Goal: Book appointment/travel/reservation

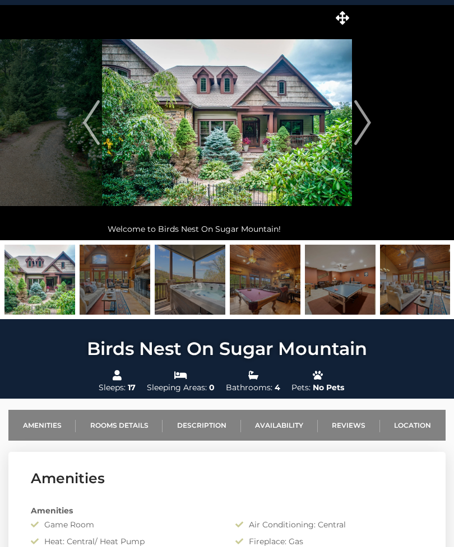
scroll to position [29, 0]
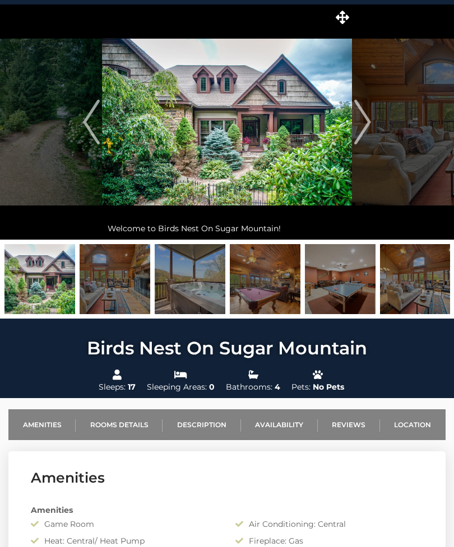
click at [352, 11] on button "Next" at bounding box center [362, 122] width 21 height 235
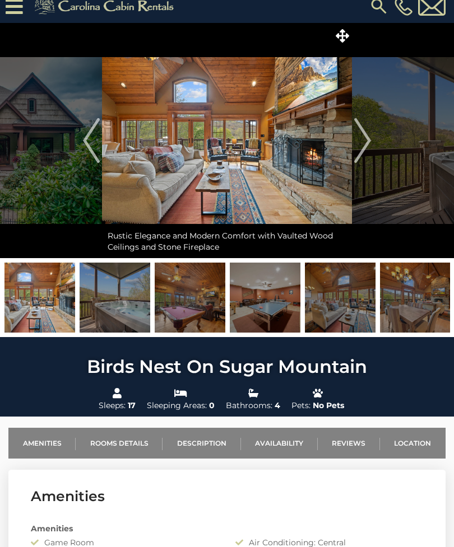
scroll to position [0, 0]
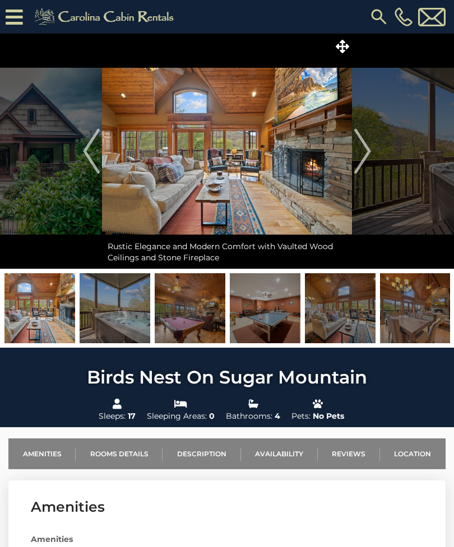
click at [93, 161] on img "Previous" at bounding box center [91, 151] width 17 height 45
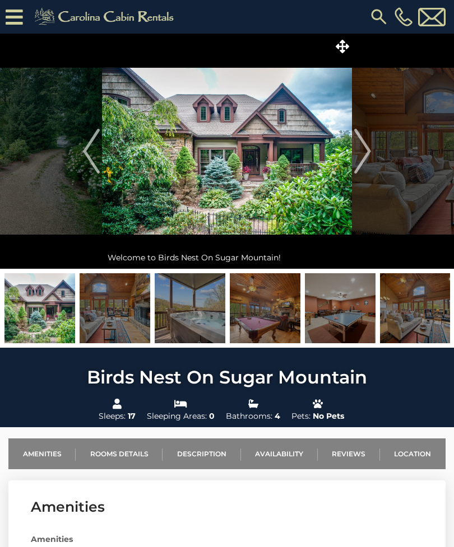
click at [366, 156] on img "Next" at bounding box center [362, 151] width 17 height 45
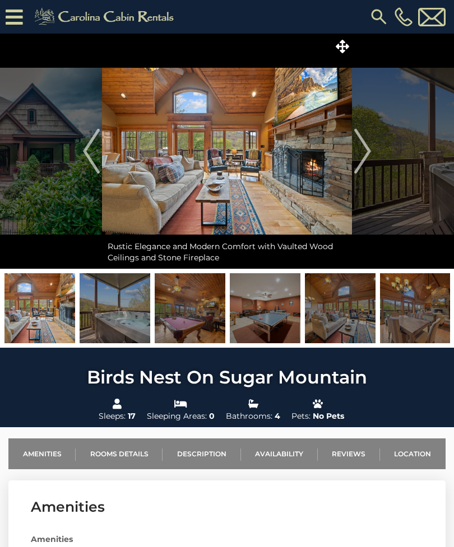
click at [364, 150] on img "Next" at bounding box center [362, 151] width 17 height 45
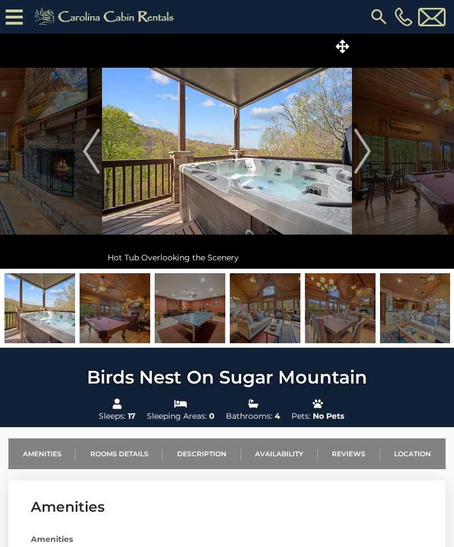
click at [365, 152] on img "Next" at bounding box center [362, 151] width 17 height 45
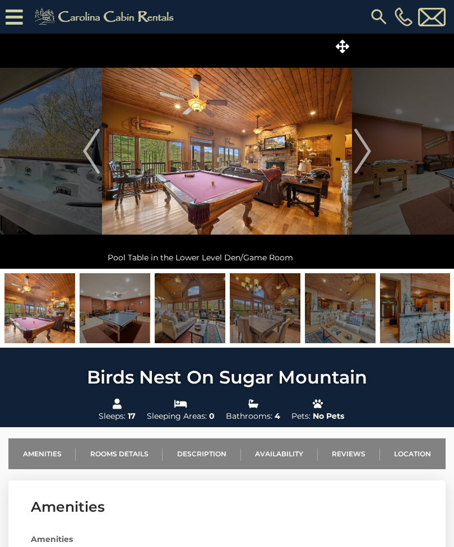
click at [367, 157] on img "Next" at bounding box center [362, 151] width 17 height 45
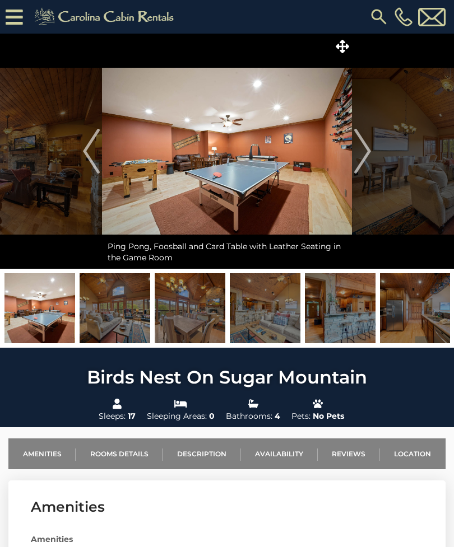
click at [366, 152] on img "Next" at bounding box center [362, 151] width 17 height 45
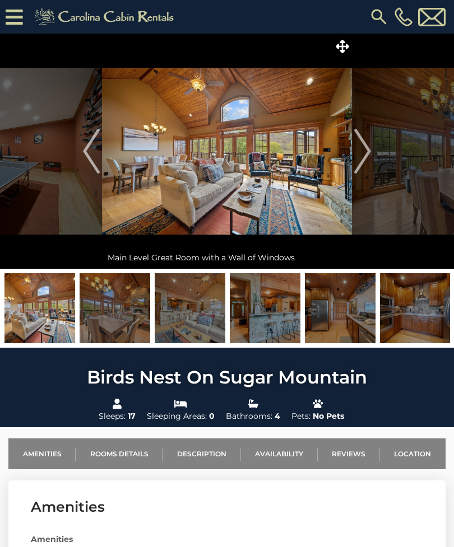
click at [367, 157] on img "Next" at bounding box center [362, 151] width 17 height 45
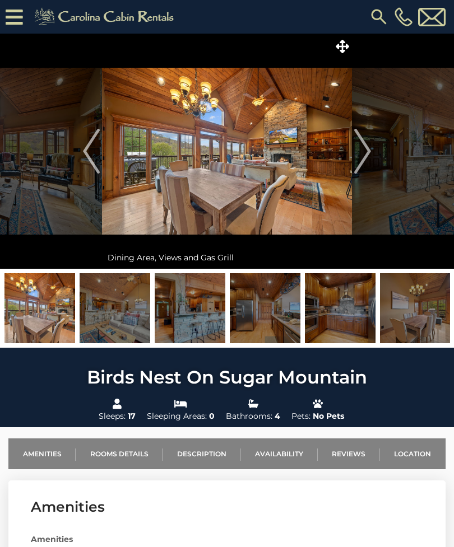
click at [368, 150] on img "Next" at bounding box center [362, 151] width 17 height 45
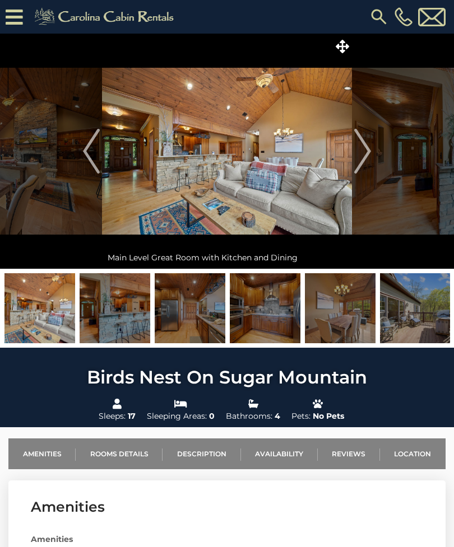
click at [367, 151] on img "Next" at bounding box center [362, 151] width 17 height 45
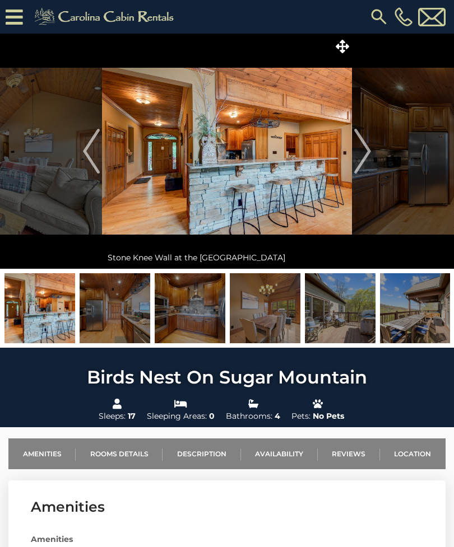
click at [370, 153] on img "Next" at bounding box center [362, 151] width 17 height 45
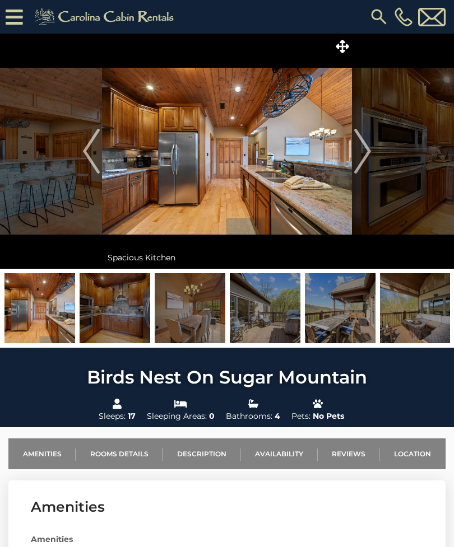
click at [368, 146] on img "Next" at bounding box center [362, 151] width 17 height 45
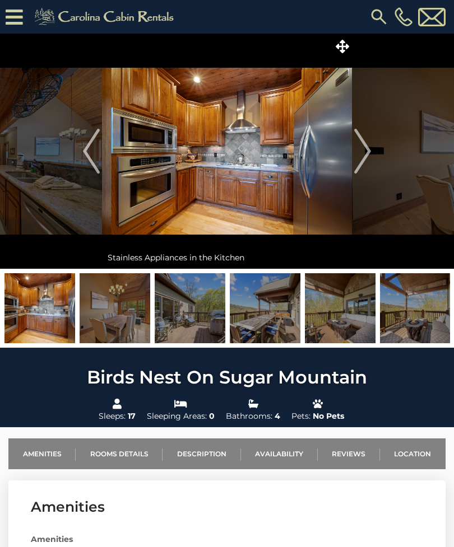
click at [85, 155] on img "Previous" at bounding box center [91, 151] width 17 height 45
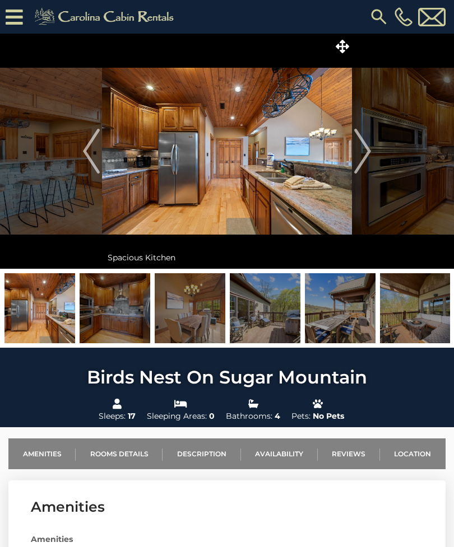
click at [370, 148] on img "Next" at bounding box center [362, 151] width 17 height 45
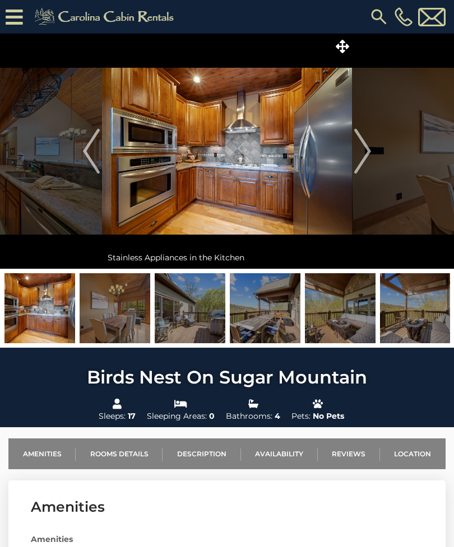
click at [367, 148] on img "Next" at bounding box center [362, 151] width 17 height 45
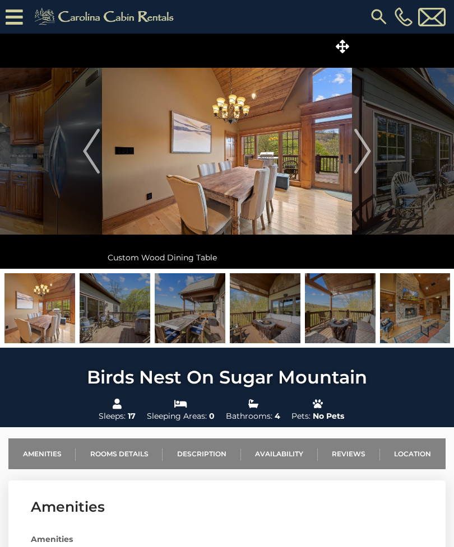
click at [364, 153] on img "Next" at bounding box center [362, 151] width 17 height 45
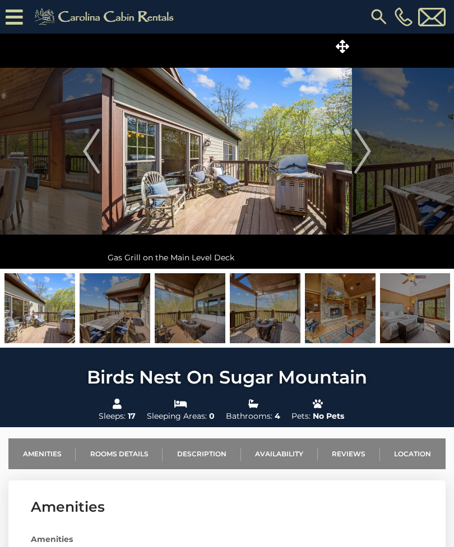
click at [370, 148] on img "Next" at bounding box center [362, 151] width 17 height 45
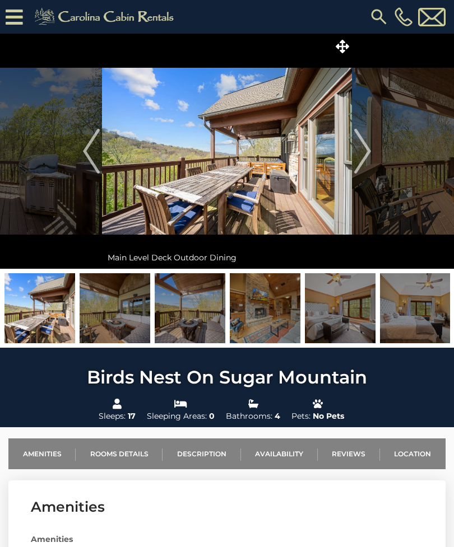
click at [361, 147] on img "Next" at bounding box center [362, 151] width 17 height 45
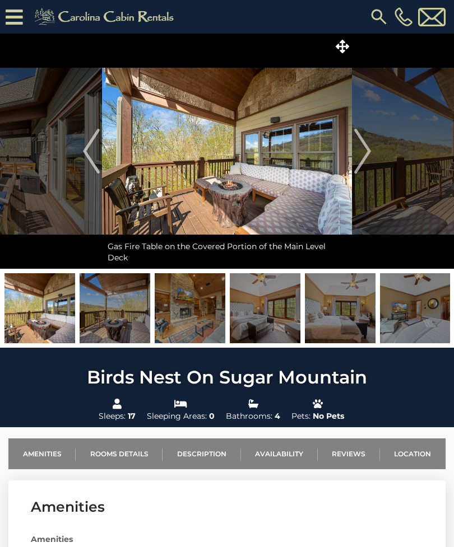
click at [371, 155] on img "Next" at bounding box center [362, 151] width 17 height 45
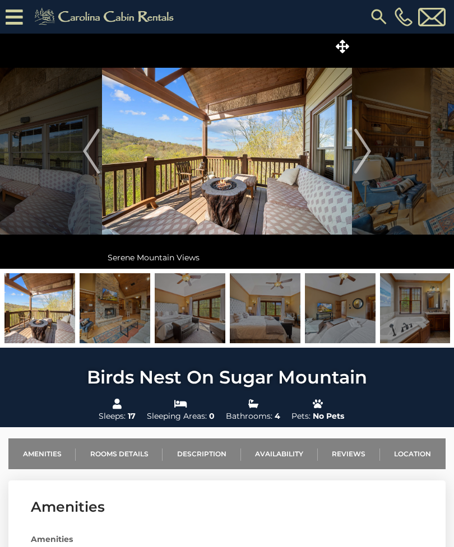
click at [367, 156] on img "Next" at bounding box center [362, 151] width 17 height 45
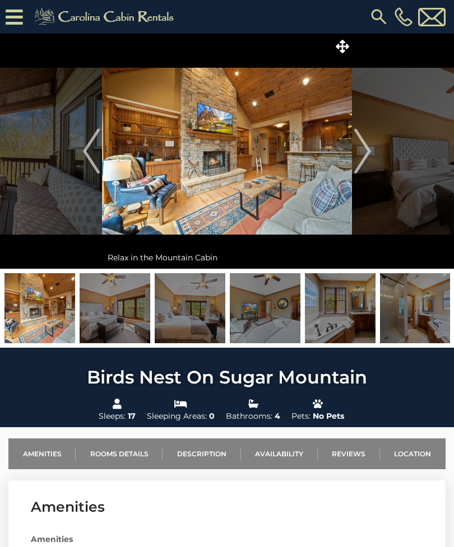
click at [368, 144] on img "Next" at bounding box center [362, 151] width 17 height 45
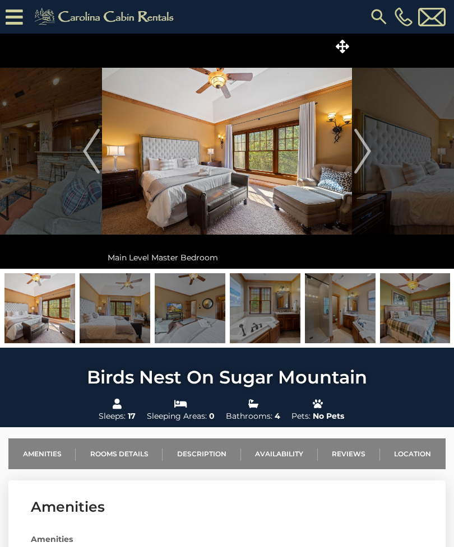
click at [367, 147] on img "Next" at bounding box center [362, 151] width 17 height 45
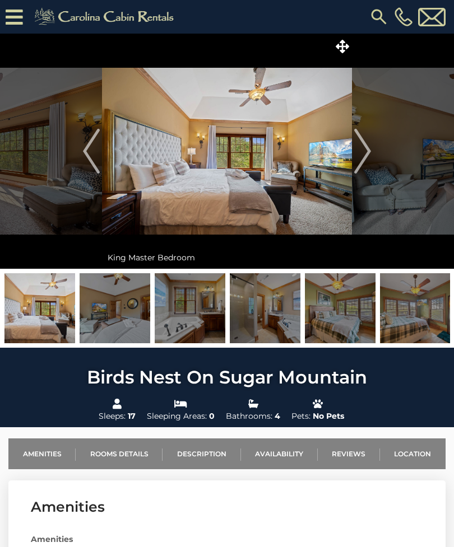
click at [366, 146] on img "Next" at bounding box center [362, 151] width 17 height 45
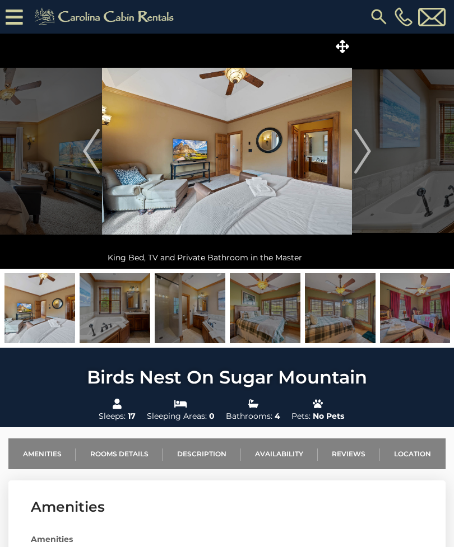
click at [368, 150] on img "Next" at bounding box center [362, 151] width 17 height 45
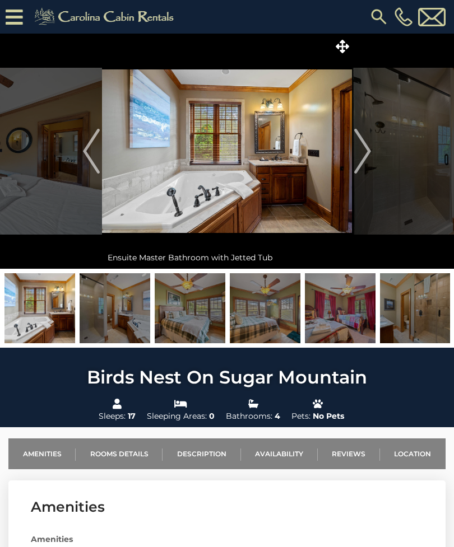
click at [366, 147] on img "Next" at bounding box center [362, 151] width 17 height 45
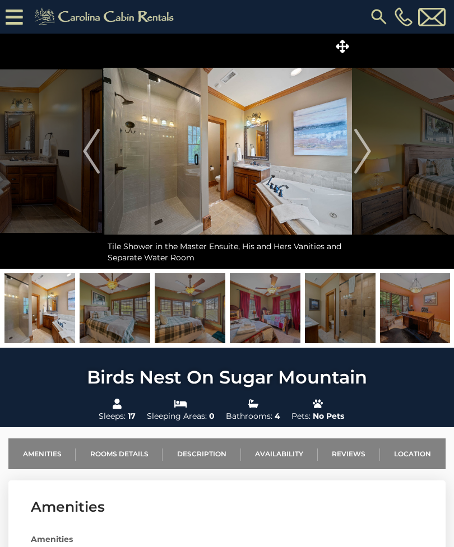
click at [361, 149] on img "Next" at bounding box center [362, 151] width 17 height 45
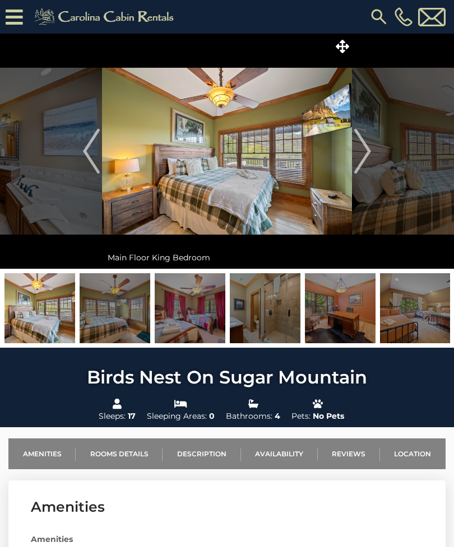
click at [365, 153] on img "Next" at bounding box center [362, 151] width 17 height 45
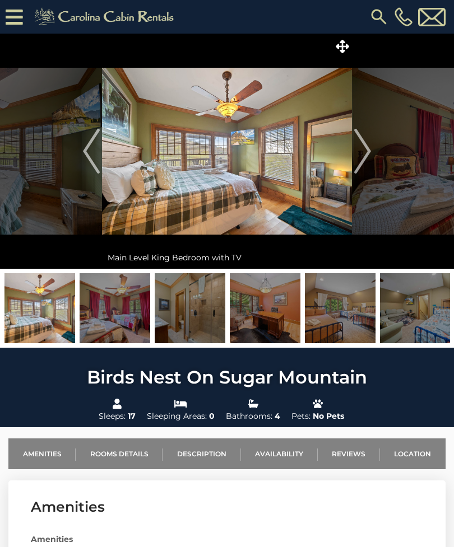
click at [362, 153] on img "Next" at bounding box center [362, 151] width 17 height 45
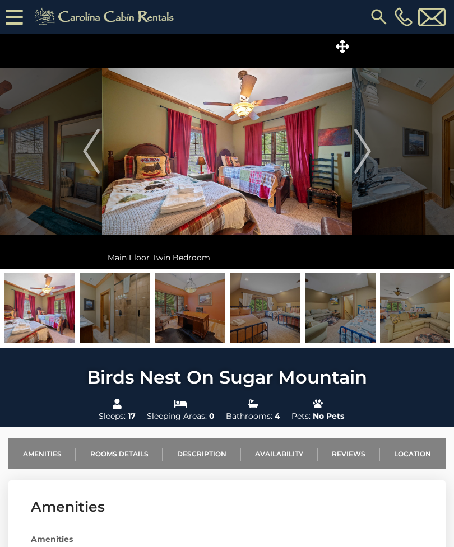
click at [365, 147] on img "Next" at bounding box center [362, 151] width 17 height 45
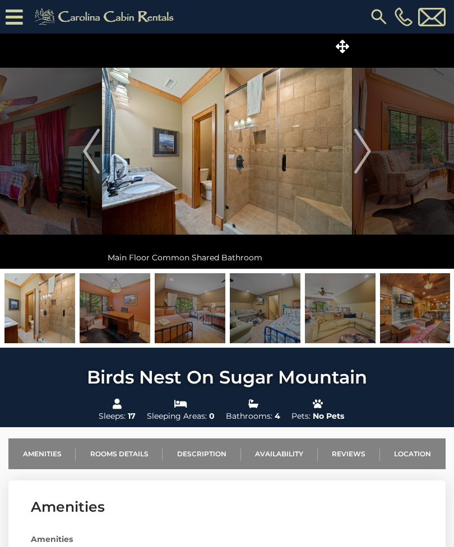
click at [368, 143] on img "Next" at bounding box center [362, 151] width 17 height 45
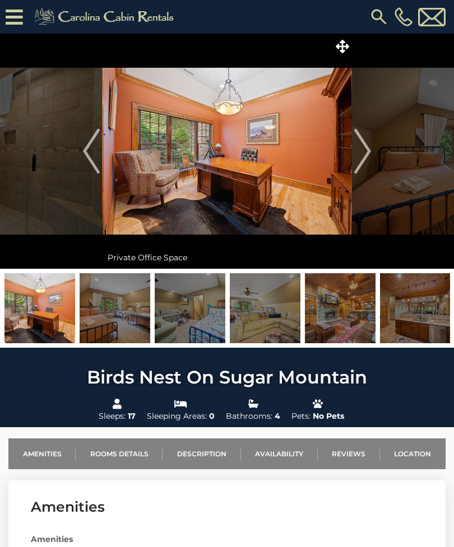
click at [354, 153] on img "Next" at bounding box center [362, 151] width 17 height 45
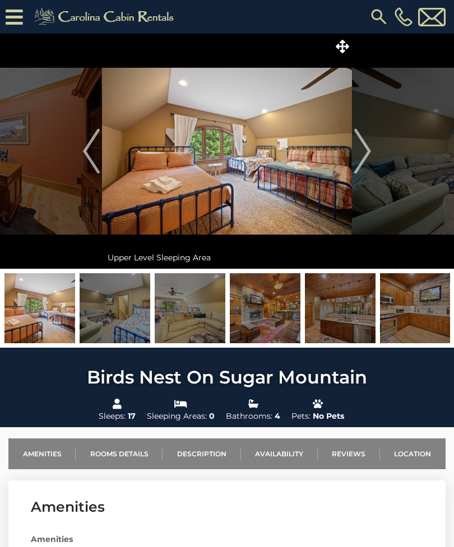
click at [363, 151] on img "Next" at bounding box center [362, 151] width 17 height 45
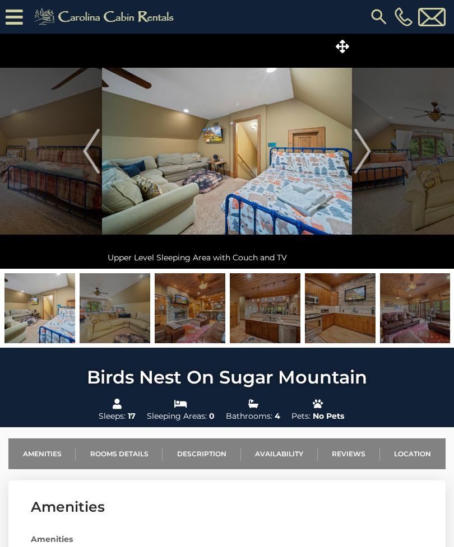
click at [363, 134] on img "Next" at bounding box center [362, 151] width 17 height 45
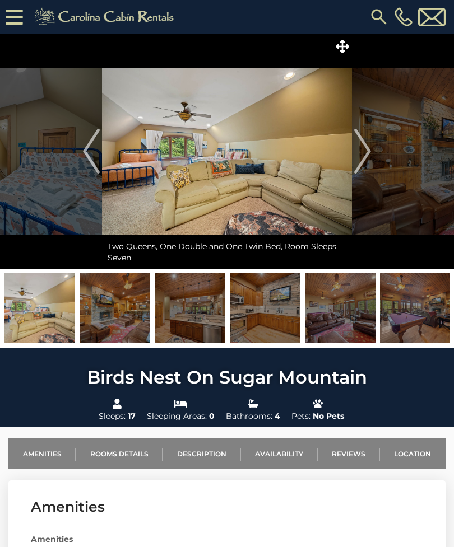
click at [367, 151] on img "Next" at bounding box center [362, 151] width 17 height 45
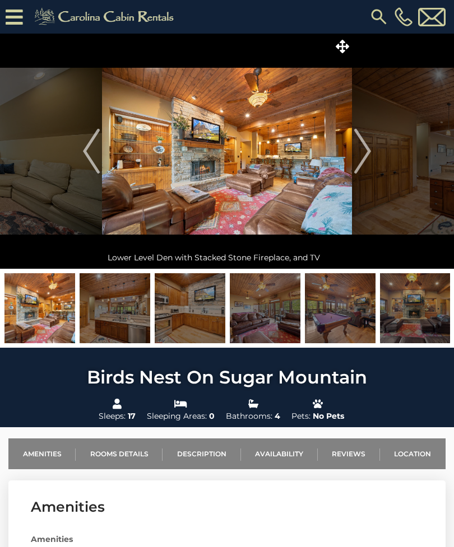
click at [363, 158] on img "Next" at bounding box center [362, 151] width 17 height 45
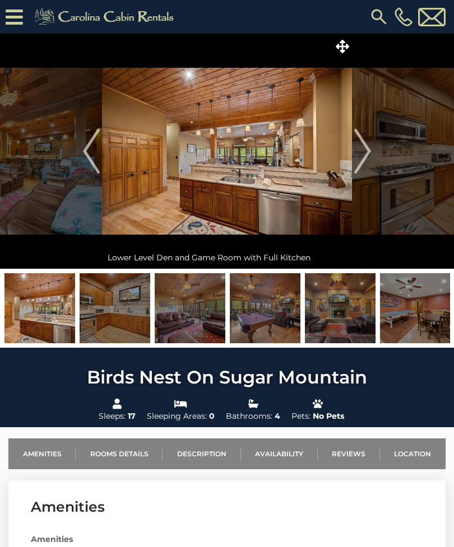
click at [365, 150] on img "Next" at bounding box center [362, 151] width 17 height 45
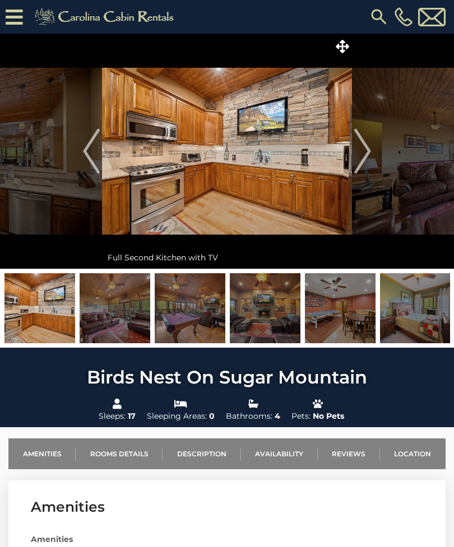
click at [366, 155] on img "Next" at bounding box center [362, 151] width 17 height 45
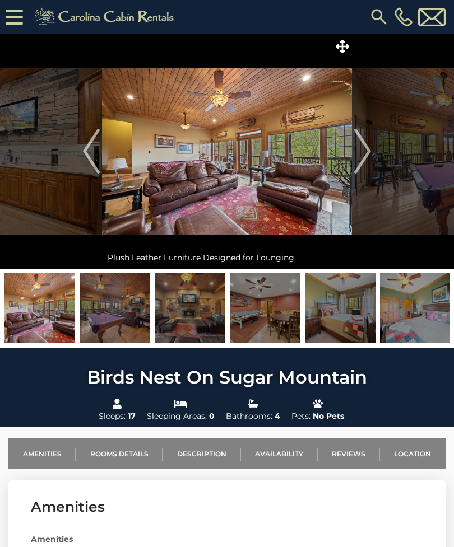
click at [363, 153] on img "Next" at bounding box center [362, 151] width 17 height 45
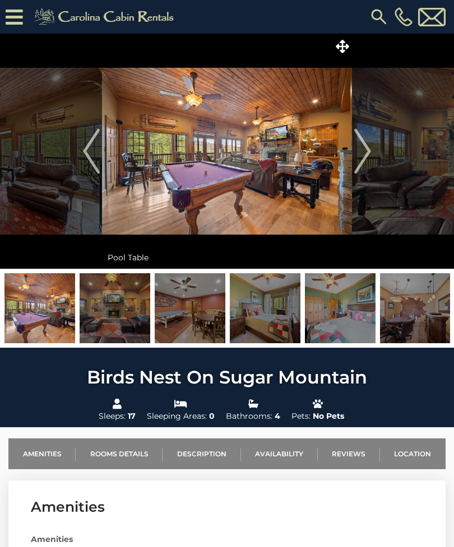
click at [367, 143] on img "Next" at bounding box center [362, 151] width 17 height 45
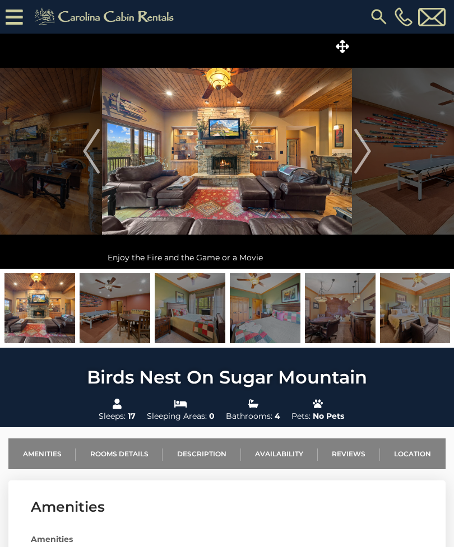
click at [366, 146] on img "Next" at bounding box center [362, 151] width 17 height 45
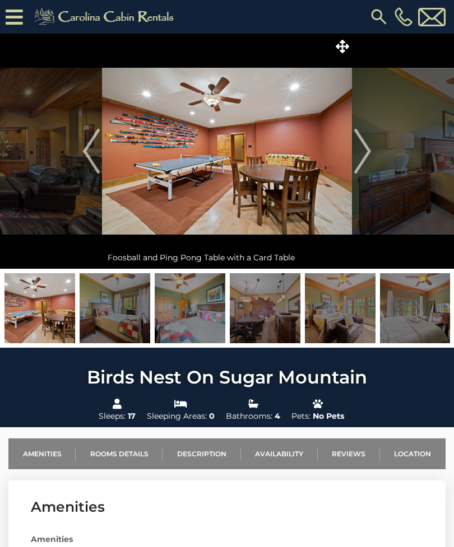
click at [367, 151] on img "Next" at bounding box center [362, 151] width 17 height 45
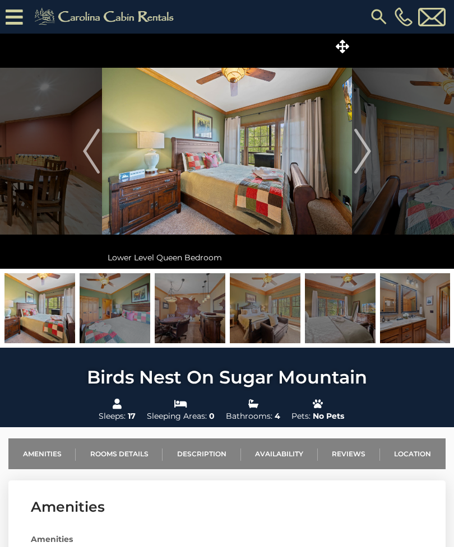
click at [370, 149] on img "Next" at bounding box center [362, 151] width 17 height 45
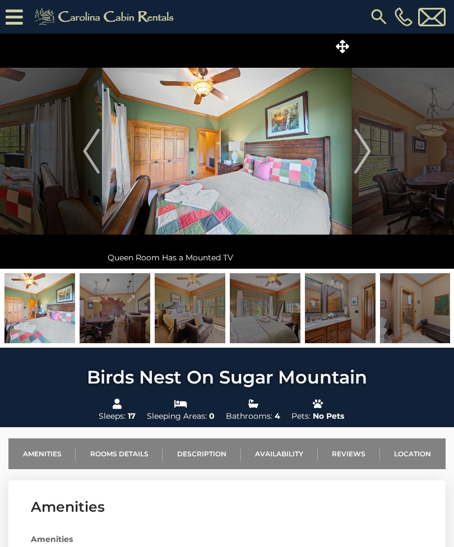
click at [367, 153] on img "Next" at bounding box center [362, 151] width 17 height 45
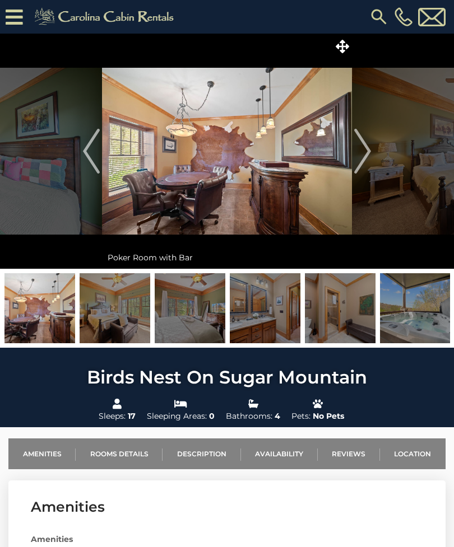
click at [371, 146] on button "Next" at bounding box center [362, 151] width 21 height 235
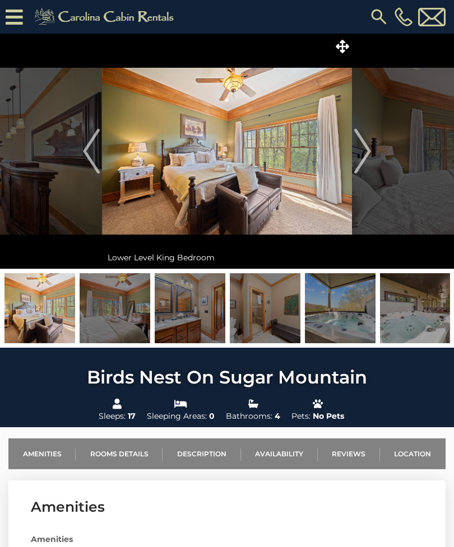
click at [368, 150] on img "Next" at bounding box center [362, 151] width 17 height 45
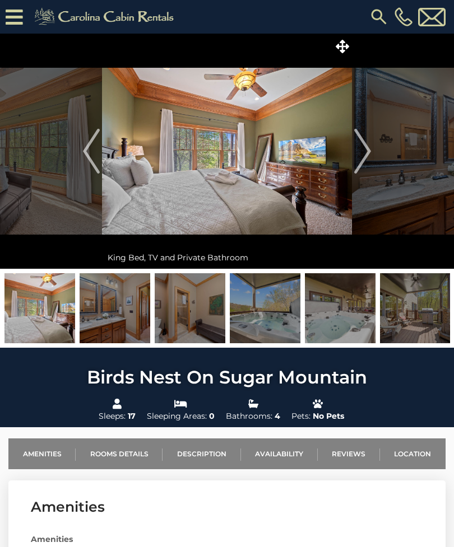
click at [372, 153] on button "Next" at bounding box center [362, 151] width 21 height 235
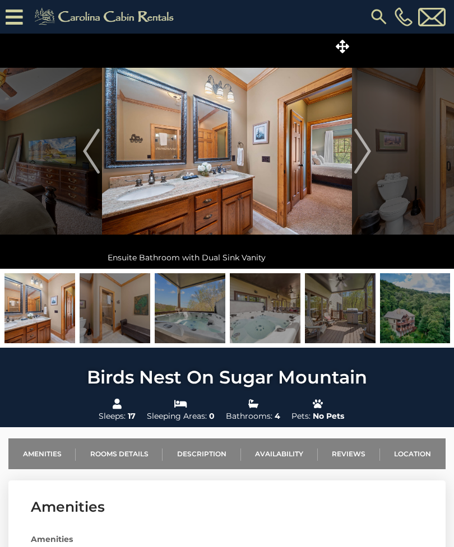
click at [369, 152] on img "Next" at bounding box center [362, 151] width 17 height 45
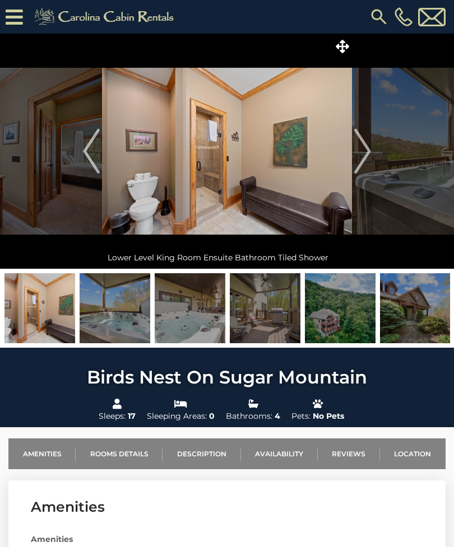
click at [364, 155] on img "Next" at bounding box center [362, 151] width 17 height 45
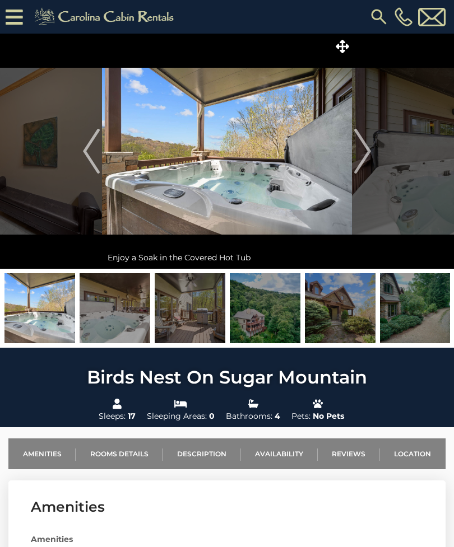
click at [370, 147] on img "Next" at bounding box center [362, 151] width 17 height 45
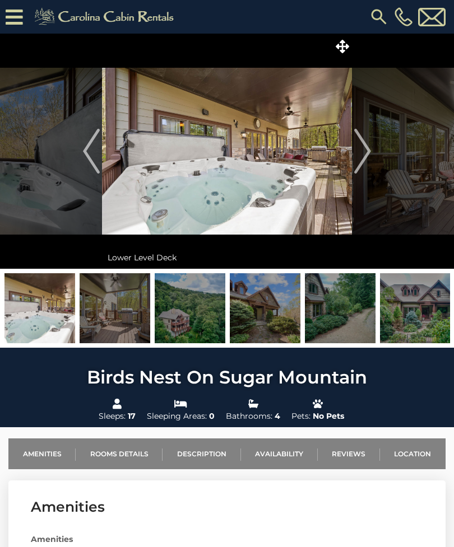
click at [361, 152] on img "Next" at bounding box center [362, 151] width 17 height 45
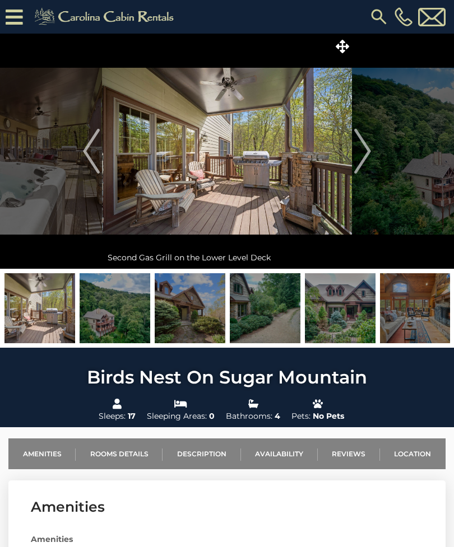
click at [368, 149] on img "Next" at bounding box center [362, 151] width 17 height 45
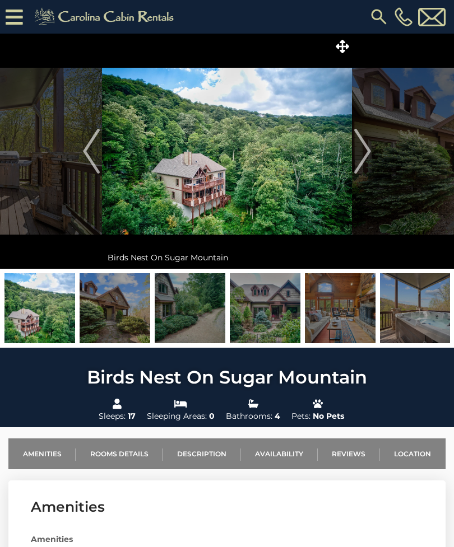
click at [365, 146] on img "Next" at bounding box center [362, 151] width 17 height 45
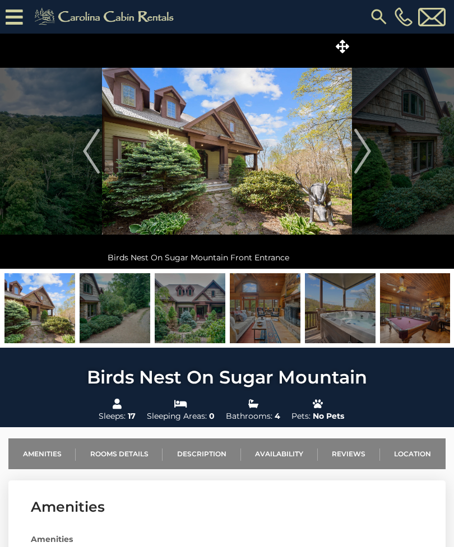
click at [363, 157] on img "Next" at bounding box center [362, 151] width 17 height 45
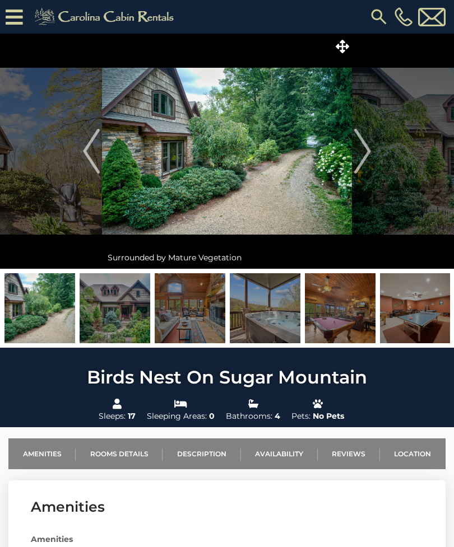
click at [362, 149] on img "Next" at bounding box center [362, 151] width 17 height 45
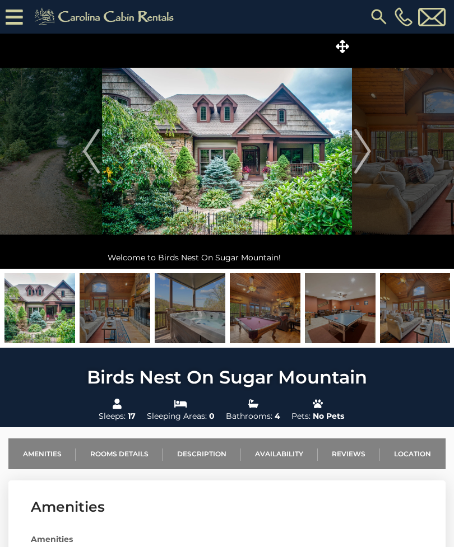
click at [367, 150] on img "Next" at bounding box center [362, 151] width 17 height 45
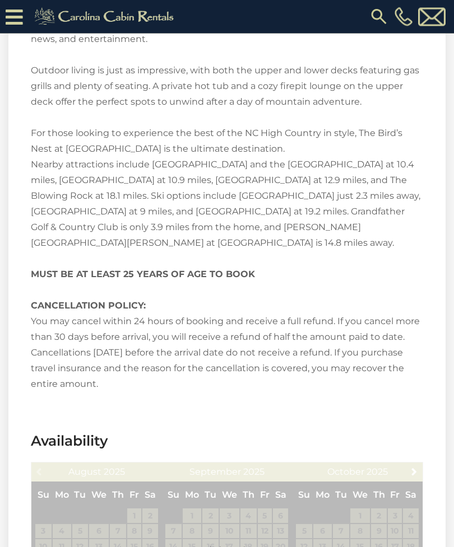
scroll to position [1826, 0]
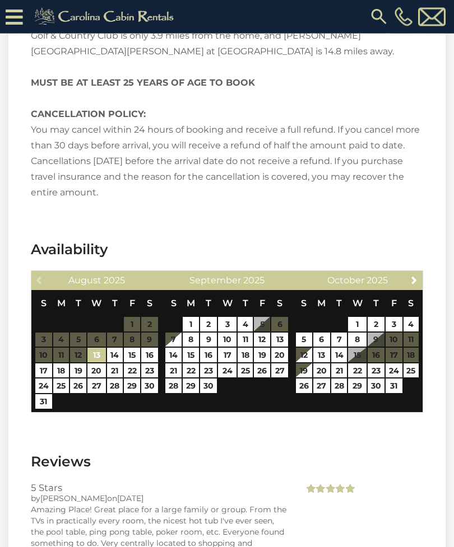
scroll to position [2316, 0]
click at [357, 370] on link "22" at bounding box center [357, 370] width 18 height 15
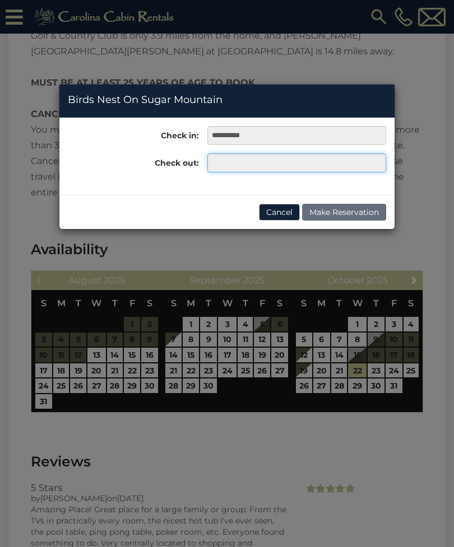
click at [282, 157] on input "text" at bounding box center [296, 162] width 179 height 19
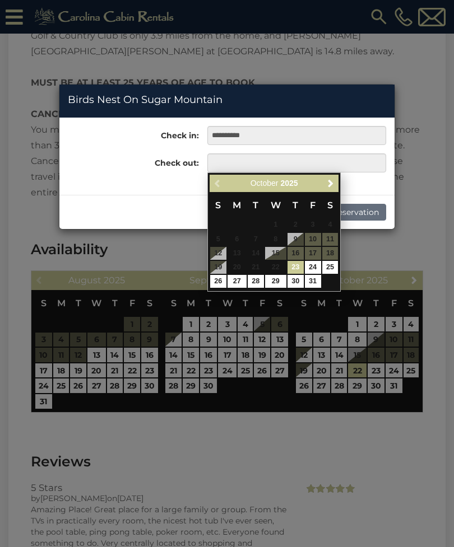
click at [306, 385] on div "**********" at bounding box center [227, 273] width 454 height 547
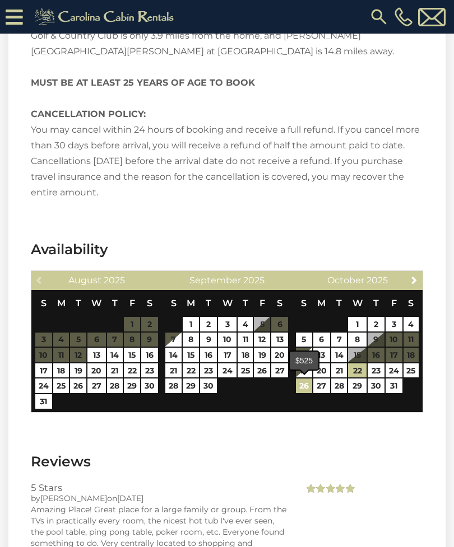
click at [306, 388] on link "26" at bounding box center [304, 386] width 16 height 15
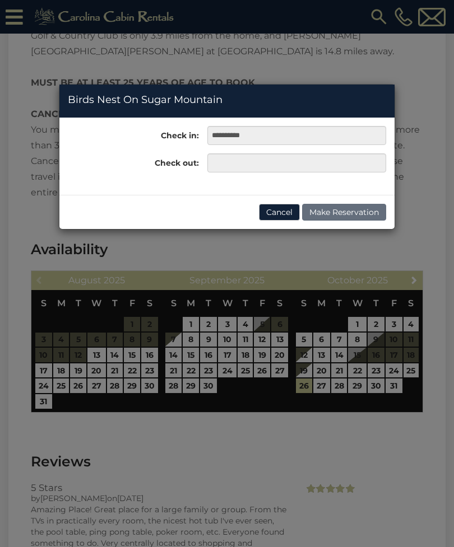
click at [360, 374] on div "**********" at bounding box center [227, 273] width 454 height 547
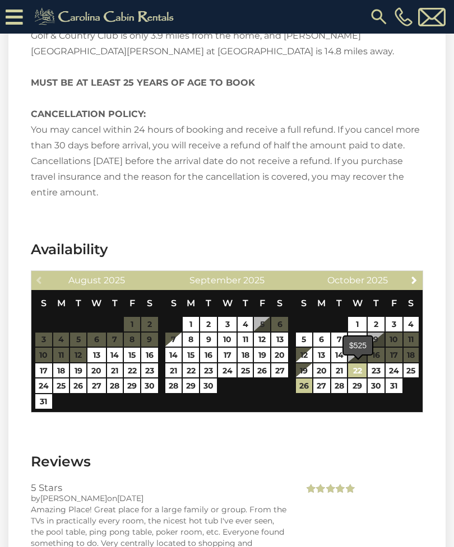
click at [357, 370] on link "22" at bounding box center [357, 370] width 18 height 15
type input "**********"
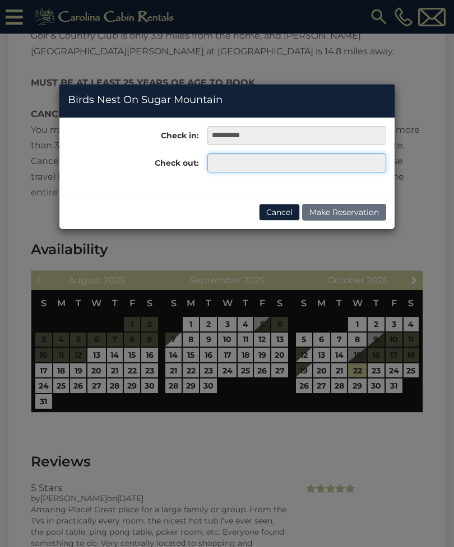
click at [240, 160] on input "text" at bounding box center [296, 162] width 179 height 19
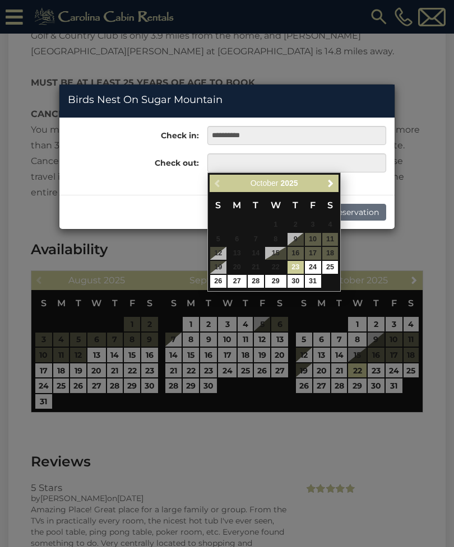
click at [221, 279] on link "26" at bounding box center [218, 281] width 16 height 13
type input "**********"
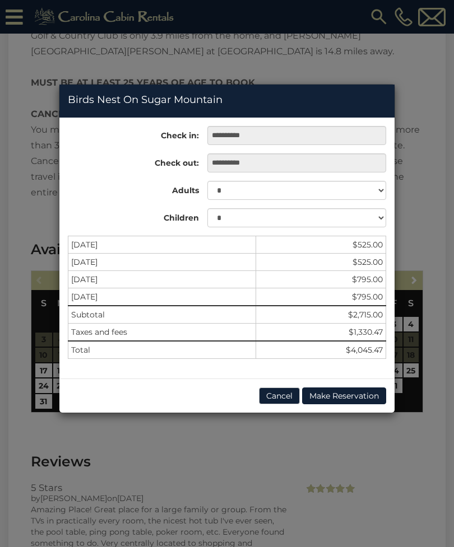
click at [281, 396] on button "Cancel" at bounding box center [279, 396] width 41 height 17
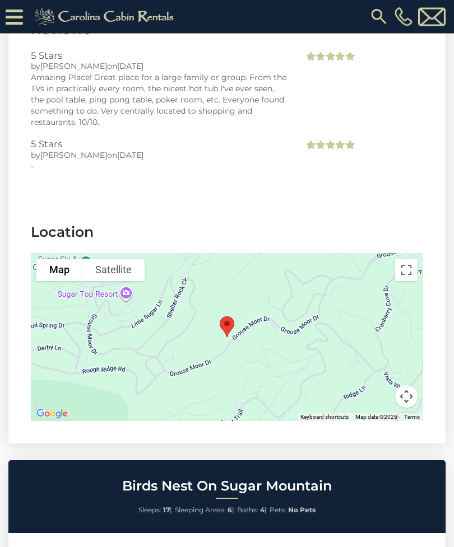
scroll to position [2748, 0]
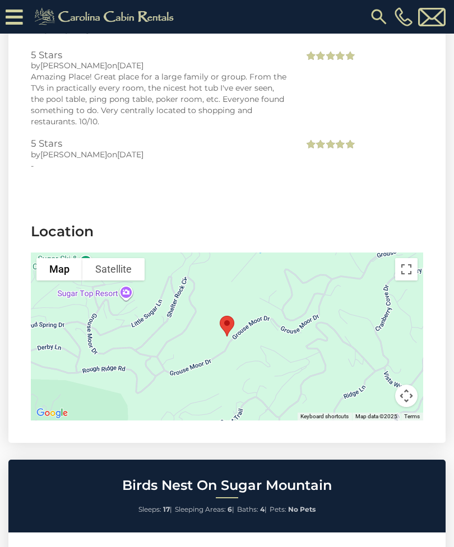
click at [409, 263] on button "Toggle fullscreen view" at bounding box center [406, 269] width 22 height 22
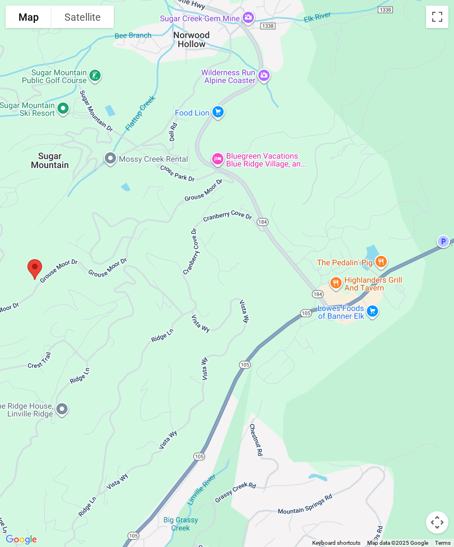
scroll to position [2832, 0]
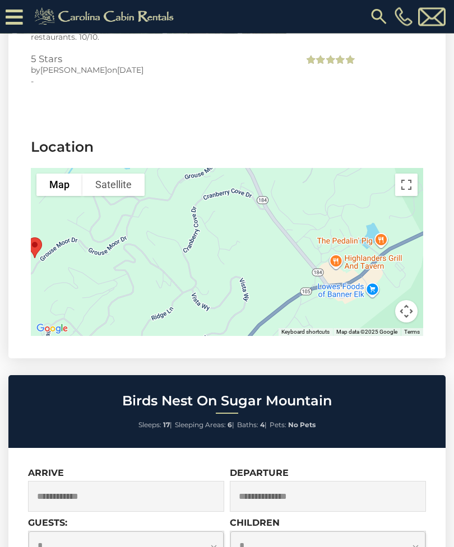
click at [413, 181] on button "Toggle fullscreen view" at bounding box center [406, 185] width 22 height 22
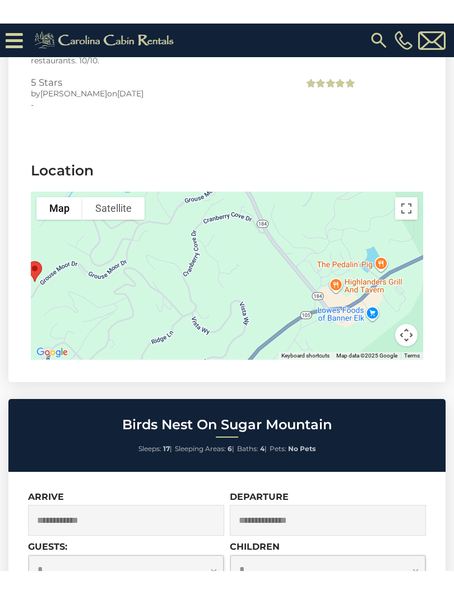
scroll to position [11, 0]
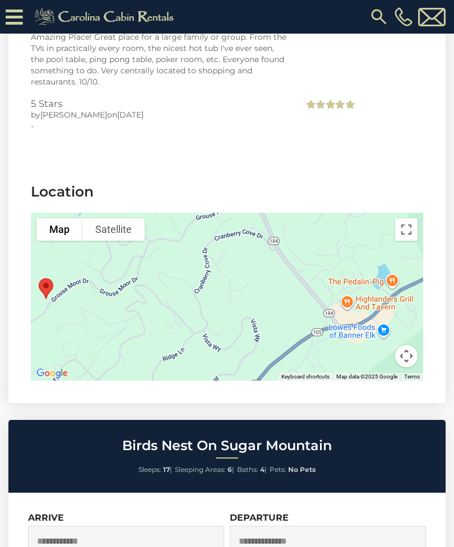
click at [412, 222] on button "Toggle fullscreen view" at bounding box center [406, 229] width 22 height 22
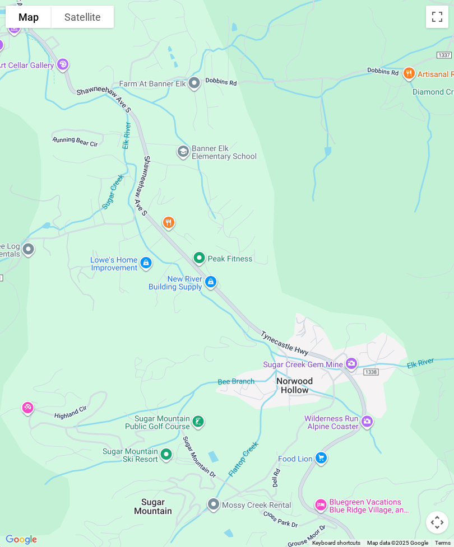
scroll to position [2887, 0]
